Goal: Task Accomplishment & Management: Complete application form

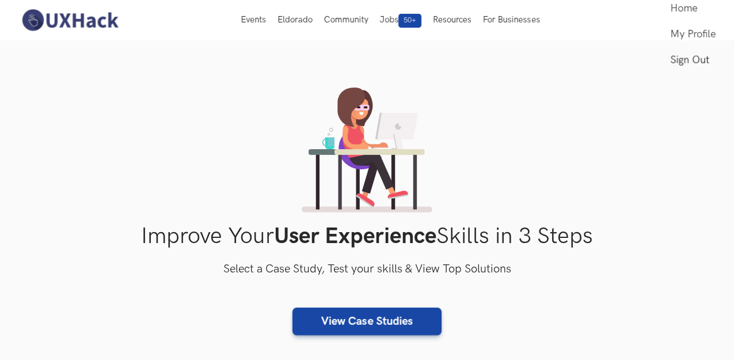
click at [672, 73] on link "Sign Out" at bounding box center [692, 60] width 45 height 26
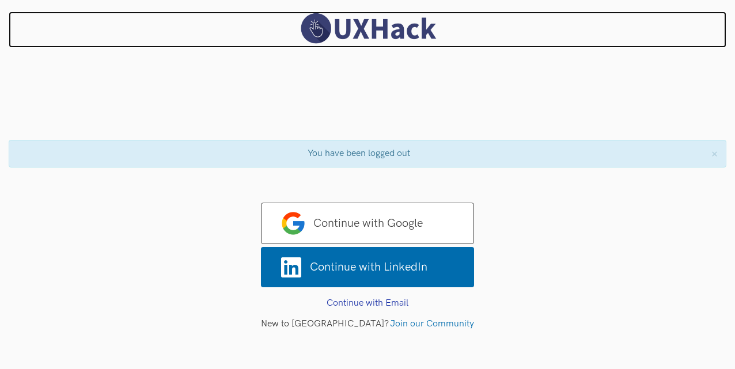
click at [380, 20] on img at bounding box center [367, 29] width 144 height 34
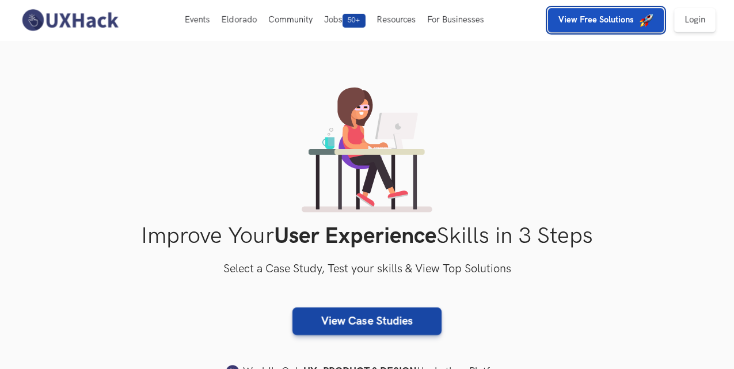
click at [634, 28] on button "View Free Solutions" at bounding box center [606, 20] width 116 height 24
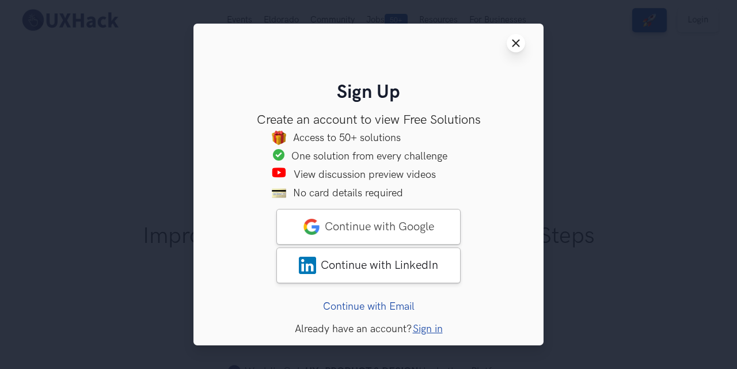
click at [520, 43] on icon "Close modal window" at bounding box center [515, 43] width 9 height 9
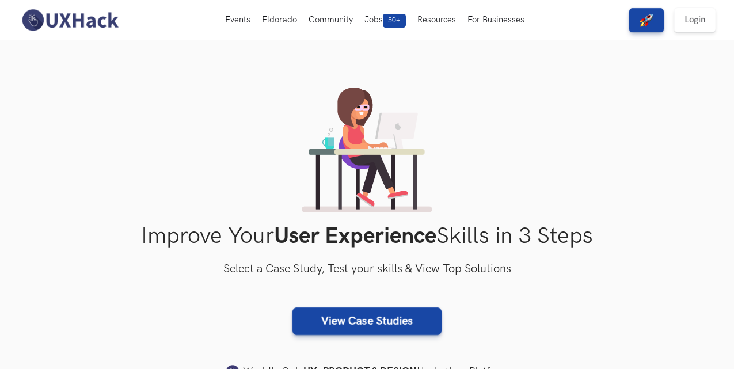
click at [632, 85] on section "Improve Your User Experience Skills in 3 Steps Select a Case Study, Test your s…" at bounding box center [367, 240] width 734 height 400
click at [658, 72] on section "Improve Your User Experience Skills in 3 Steps Select a Case Study, Test your s…" at bounding box center [367, 240] width 734 height 400
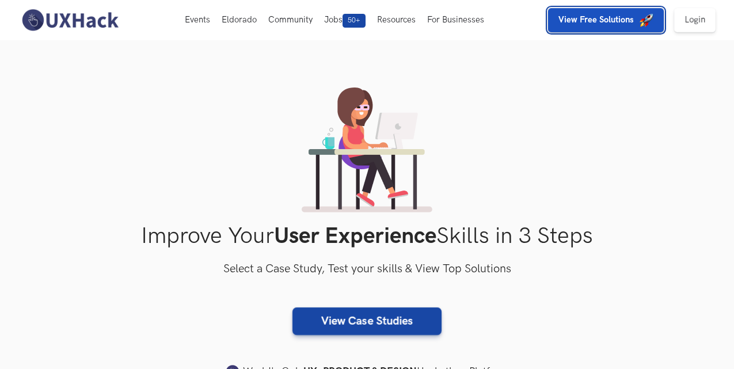
click at [642, 22] on img "button" at bounding box center [647, 20] width 14 height 14
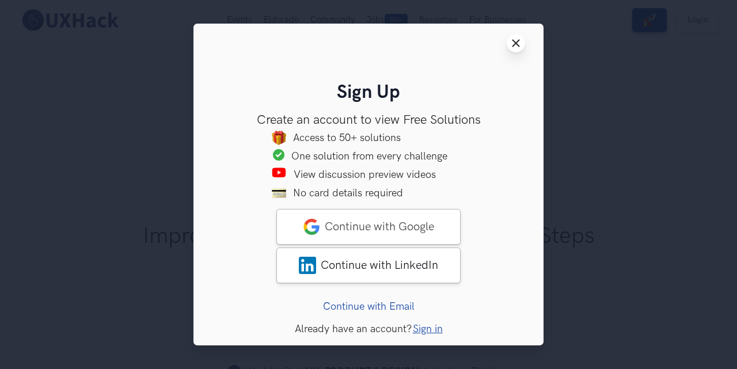
click at [516, 45] on icon "Close modal window" at bounding box center [515, 43] width 9 height 9
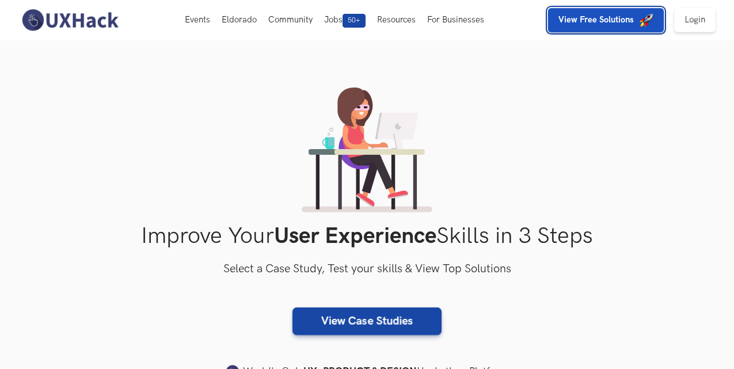
click at [638, 28] on button "View Free Solutions" at bounding box center [606, 20] width 116 height 24
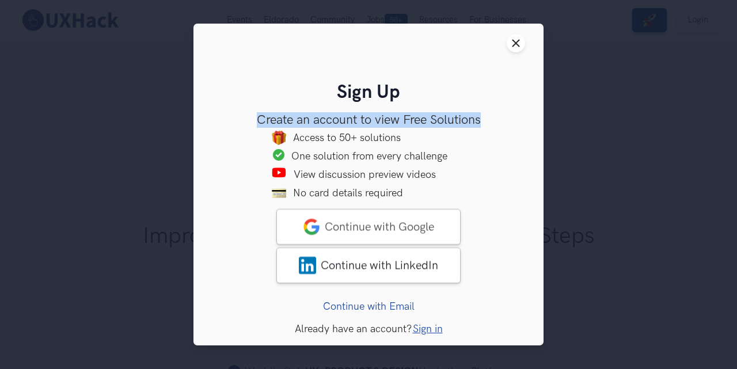
drag, startPoint x: 480, startPoint y: 118, endPoint x: 254, endPoint y: 124, distance: 225.8
click at [254, 124] on h3 "Create an account to view Free Solutions" at bounding box center [368, 120] width 313 height 15
copy h3 "Create an account to view Free Solutions"
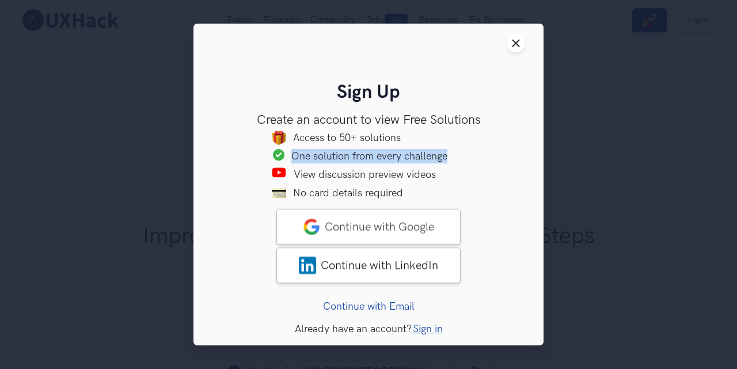
drag, startPoint x: 449, startPoint y: 157, endPoint x: 294, endPoint y: 157, distance: 155.5
click at [294, 157] on div "One solution from every challenge" at bounding box center [377, 156] width 173 height 14
copy div "One solution from every challenge"
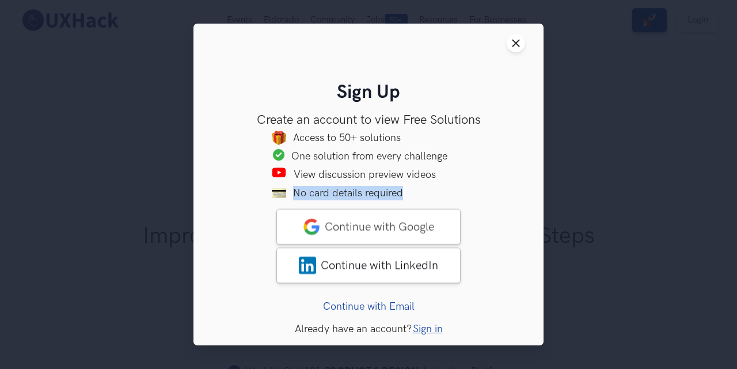
drag, startPoint x: 405, startPoint y: 193, endPoint x: 294, endPoint y: 191, distance: 110.6
click at [294, 191] on div "No card details required" at bounding box center [379, 193] width 173 height 14
copy div "No card details required"
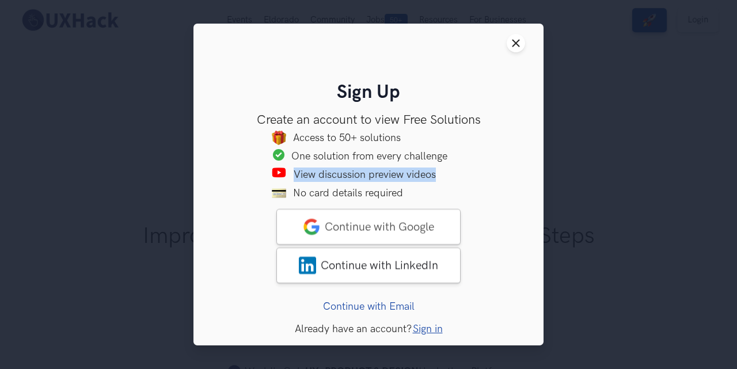
drag, startPoint x: 294, startPoint y: 174, endPoint x: 444, endPoint y: 173, distance: 150.3
click at [444, 173] on div "View discussion preview videos" at bounding box center [380, 175] width 173 height 14
copy div "View discussion preview videos"
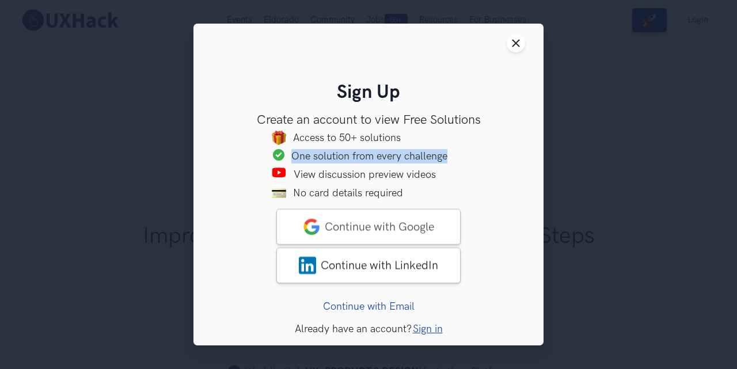
drag, startPoint x: 292, startPoint y: 155, endPoint x: 449, endPoint y: 152, distance: 156.6
click at [449, 152] on div "One solution from every challenge" at bounding box center [377, 156] width 173 height 14
copy div "One solution from every challenge"
click at [510, 41] on button "Close modal window" at bounding box center [516, 43] width 18 height 18
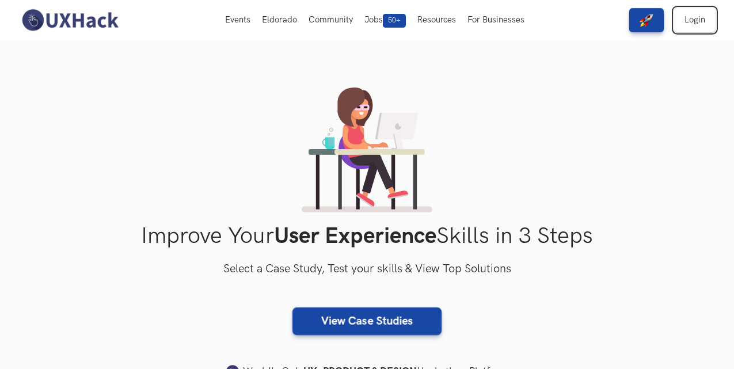
click at [698, 17] on link "Login" at bounding box center [694, 20] width 41 height 24
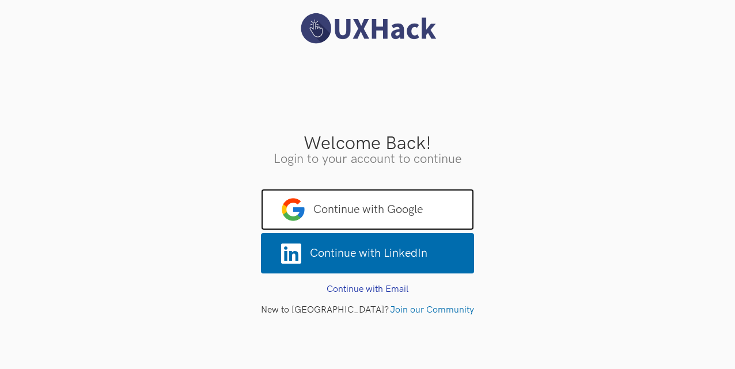
click at [397, 204] on span "Continue with Google" at bounding box center [367, 209] width 213 height 41
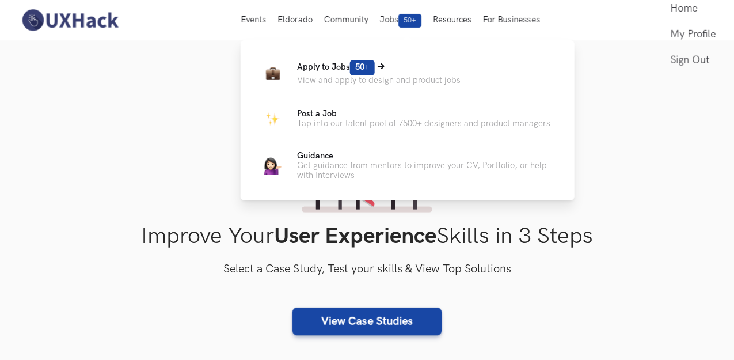
click at [344, 66] on span "Apply to Jobs 50+" at bounding box center [336, 67] width 78 height 10
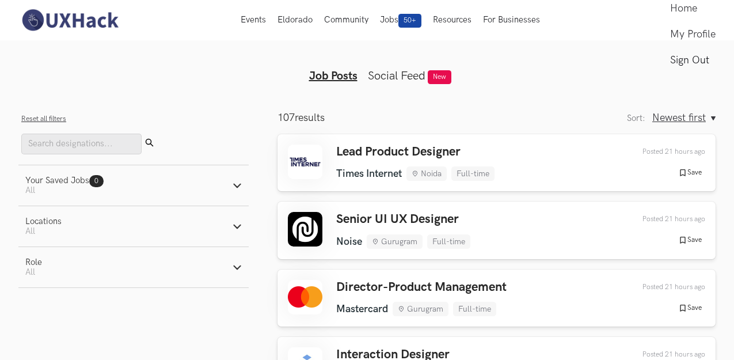
click at [676, 73] on link "Sign Out" at bounding box center [692, 60] width 45 height 26
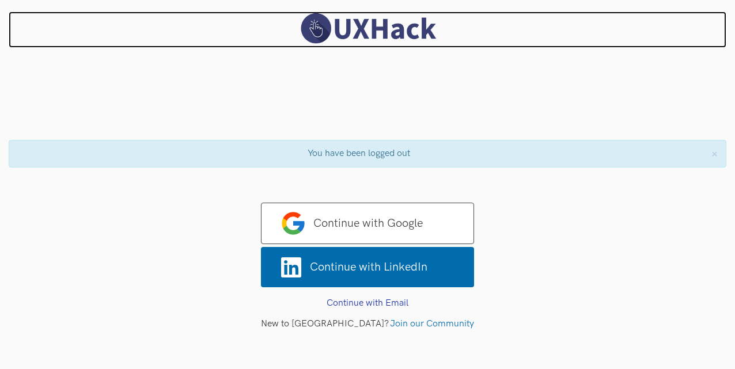
click at [421, 35] on img at bounding box center [367, 29] width 144 height 34
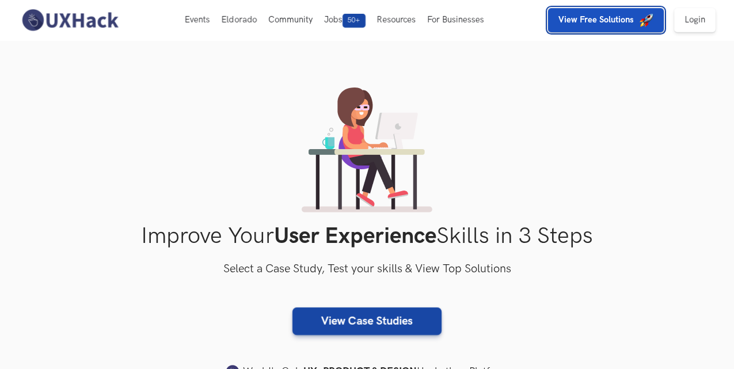
click at [624, 26] on button "View Free Solutions" at bounding box center [606, 20] width 116 height 24
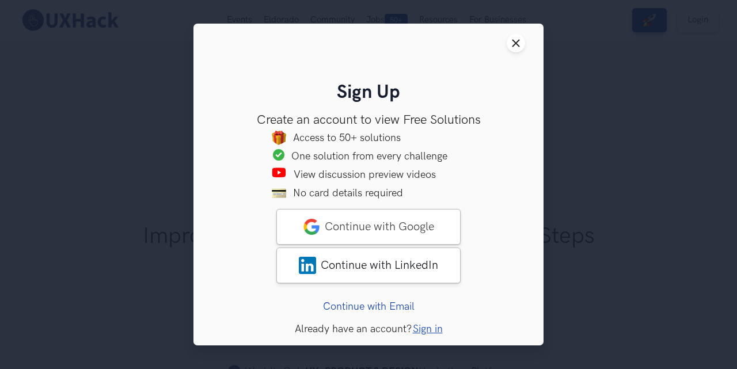
drag, startPoint x: 276, startPoint y: 139, endPoint x: 261, endPoint y: 139, distance: 15.0
click at [261, 139] on li "Access to 50+ solutions" at bounding box center [368, 139] width 313 height 17
click at [283, 172] on img at bounding box center [279, 173] width 16 height 10
click at [307, 172] on div "View discussion preview videos" at bounding box center [380, 175] width 173 height 14
click at [282, 175] on img at bounding box center [279, 173] width 16 height 10
